Goal: Feedback & Contribution: Contribute content

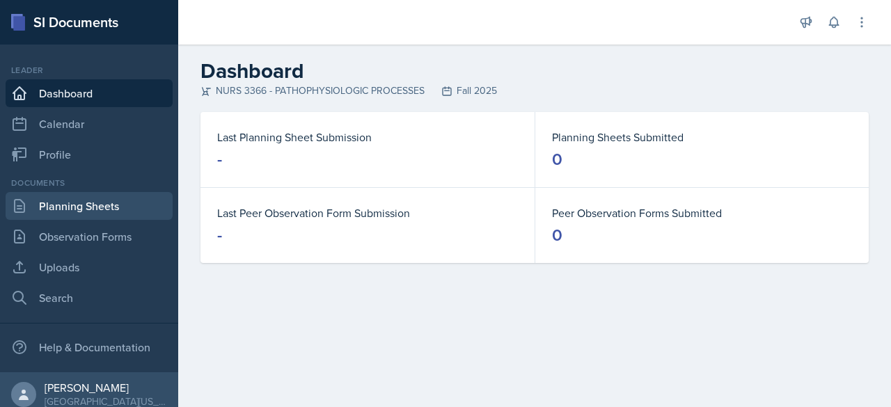
click at [118, 202] on link "Planning Sheets" at bounding box center [89, 206] width 167 height 28
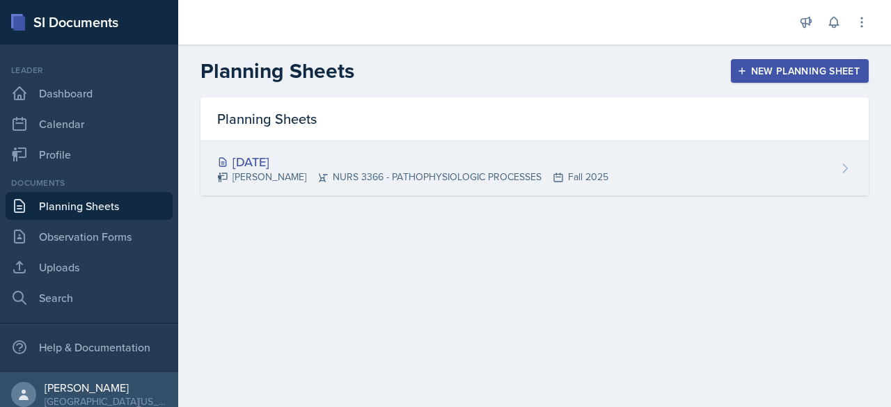
click at [680, 157] on div "[DATE] [PERSON_NAME] NURS 3366 - PATHOPHYSIOLOGIC PROCESSES Fall 2025" at bounding box center [535, 168] width 668 height 54
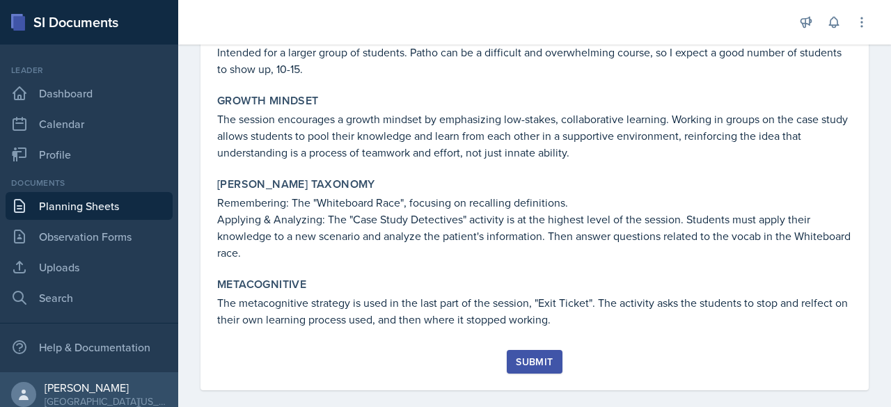
scroll to position [803, 0]
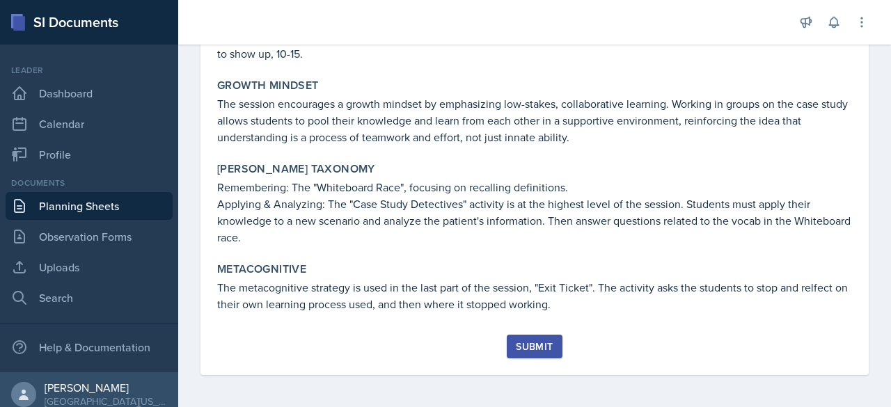
click at [521, 352] on div "Submit" at bounding box center [534, 346] width 37 height 11
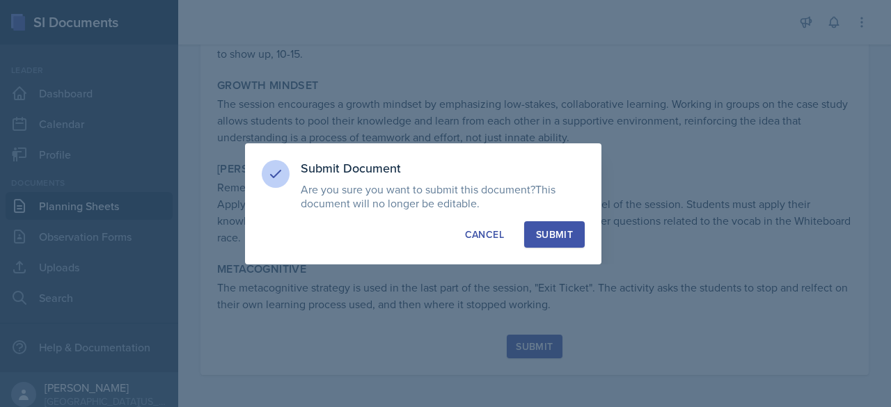
click at [551, 228] on div "Submit" at bounding box center [554, 235] width 37 height 14
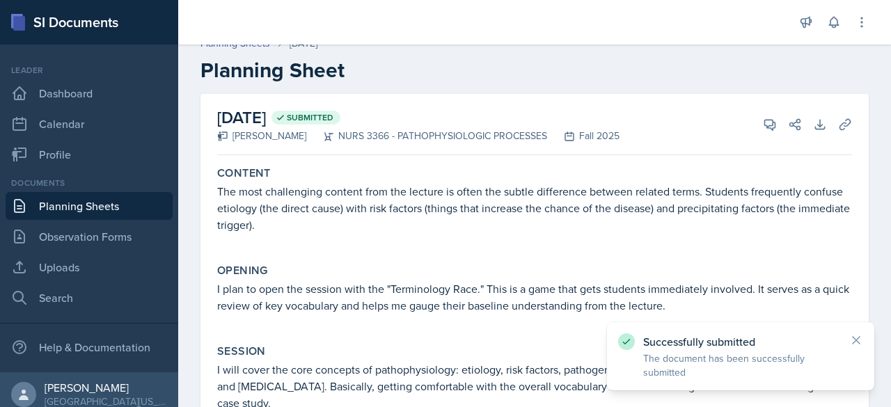
scroll to position [0, 0]
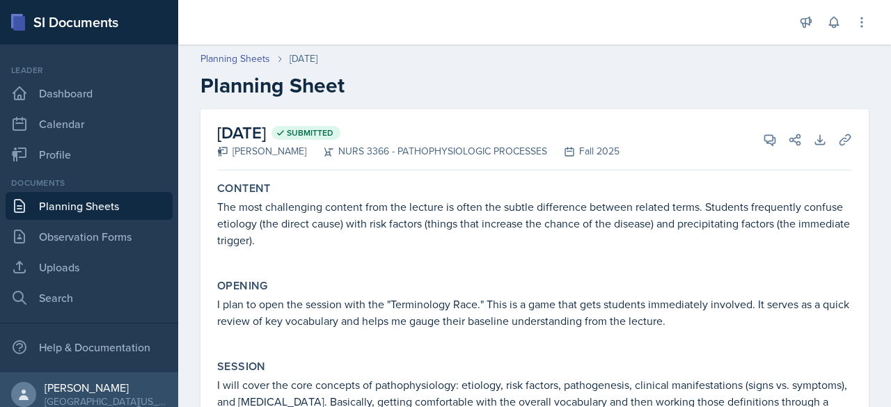
click at [68, 208] on link "Planning Sheets" at bounding box center [89, 206] width 167 height 28
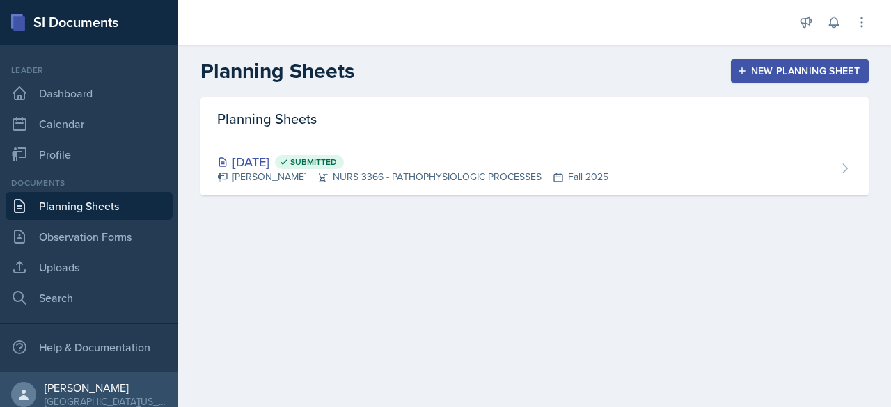
click at [108, 205] on link "Planning Sheets" at bounding box center [89, 206] width 167 height 28
click at [757, 69] on div "New Planning Sheet" at bounding box center [800, 70] width 120 height 11
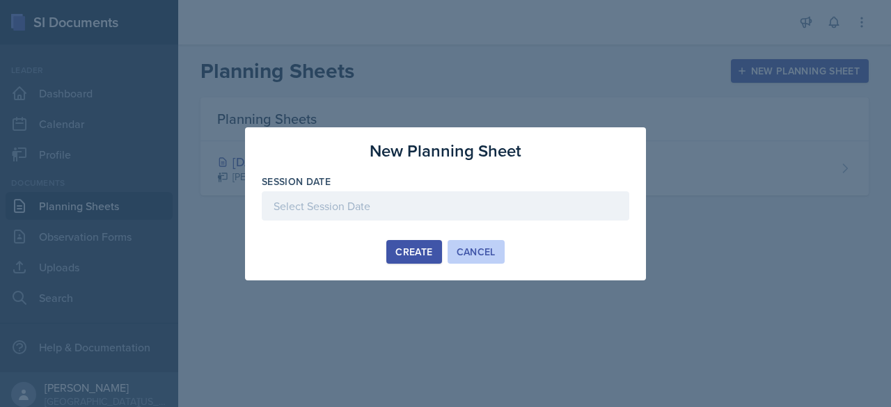
click at [466, 258] on div "Cancel" at bounding box center [476, 251] width 39 height 11
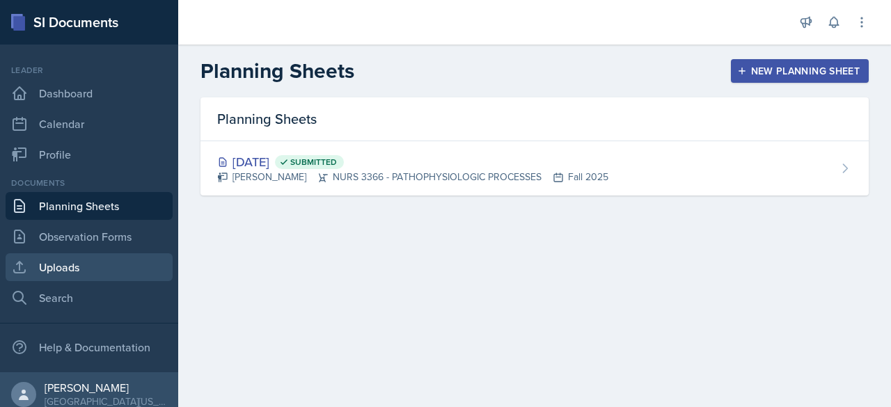
click at [58, 267] on link "Uploads" at bounding box center [89, 267] width 167 height 28
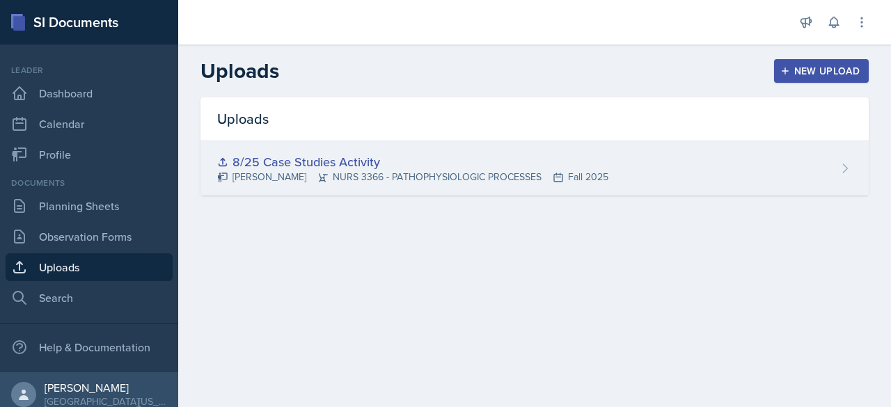
click at [746, 168] on div "8/25 Case Studies Activity [PERSON_NAME] NURS 3366 - PATHOPHYSIOLOGIC PROCESSES…" at bounding box center [535, 168] width 668 height 54
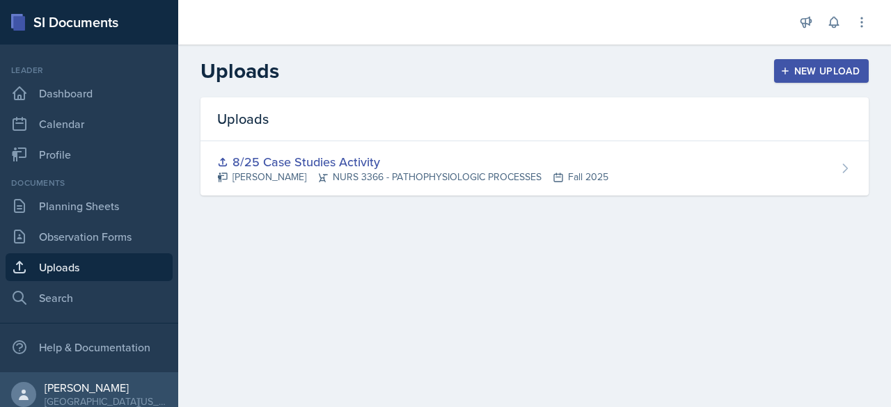
click at [813, 79] on button "New Upload" at bounding box center [821, 71] width 95 height 24
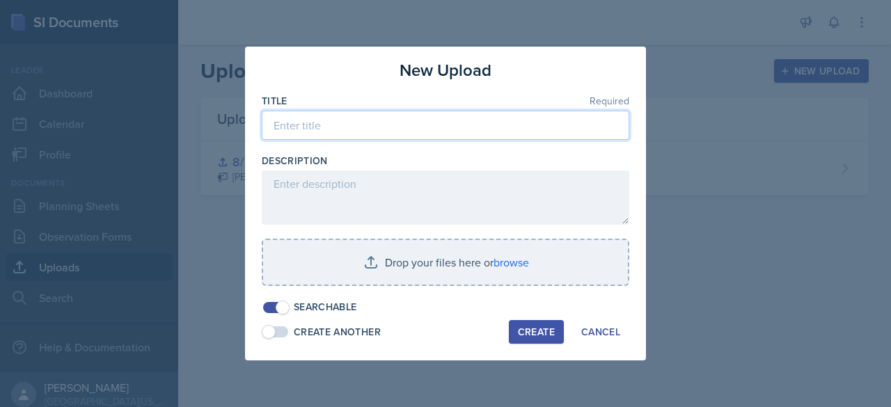
click at [508, 129] on input at bounding box center [446, 125] width 368 height 29
type input "M"
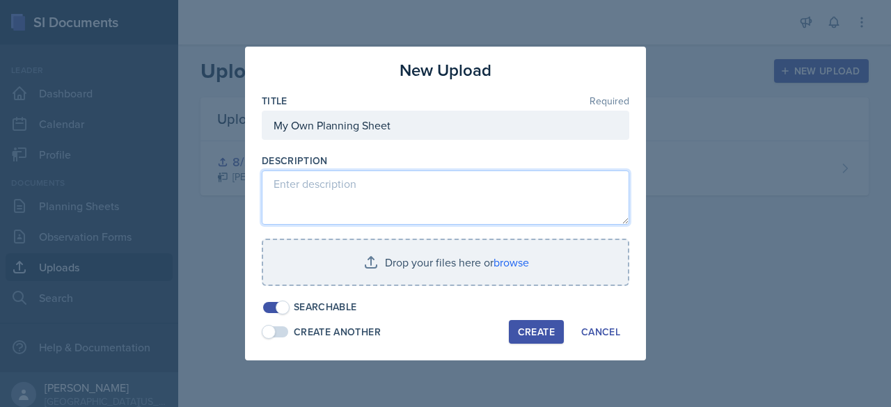
click at [425, 205] on textarea at bounding box center [446, 198] width 368 height 54
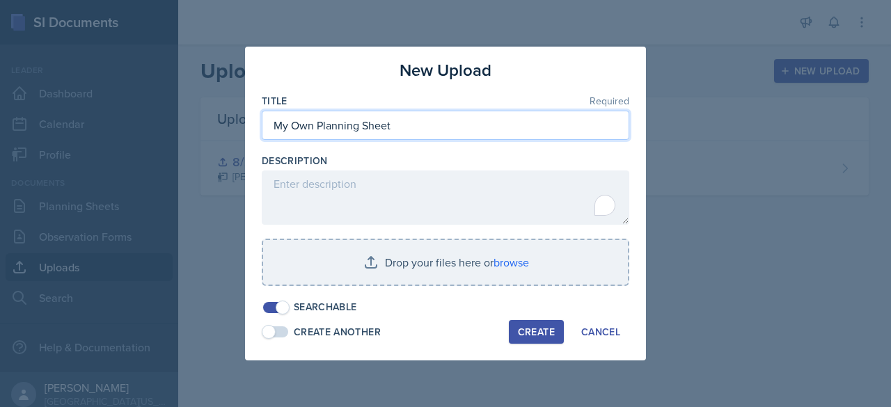
drag, startPoint x: 308, startPoint y: 132, endPoint x: 244, endPoint y: 136, distance: 64.2
click at [244, 136] on div "New Upload Title Required My Own Planning Sheet Description Drop your files her…" at bounding box center [445, 203] width 891 height 407
type input "8/21 Planning Sheet"
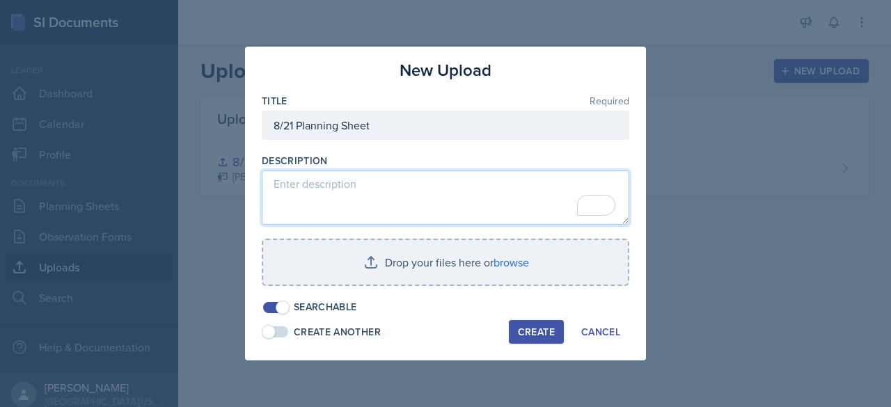
click at [311, 182] on textarea "To enrich screen reader interactions, please activate Accessibility in Grammarl…" at bounding box center [446, 198] width 368 height 54
type textarea "My own planning sheet to better map out sessions"
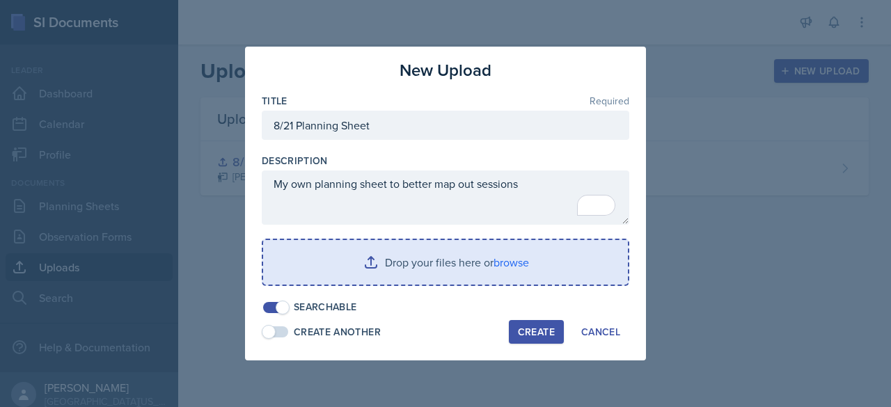
click at [493, 260] on input "file" at bounding box center [445, 262] width 365 height 45
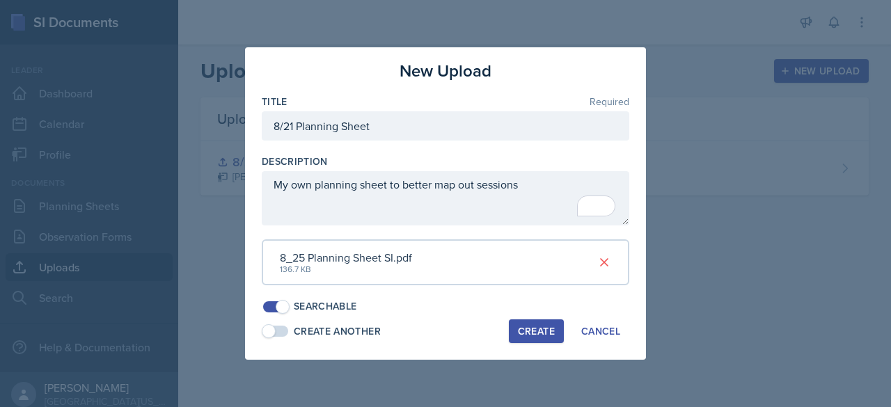
click at [535, 336] on div "Create" at bounding box center [536, 331] width 37 height 11
